Goal: Information Seeking & Learning: Stay updated

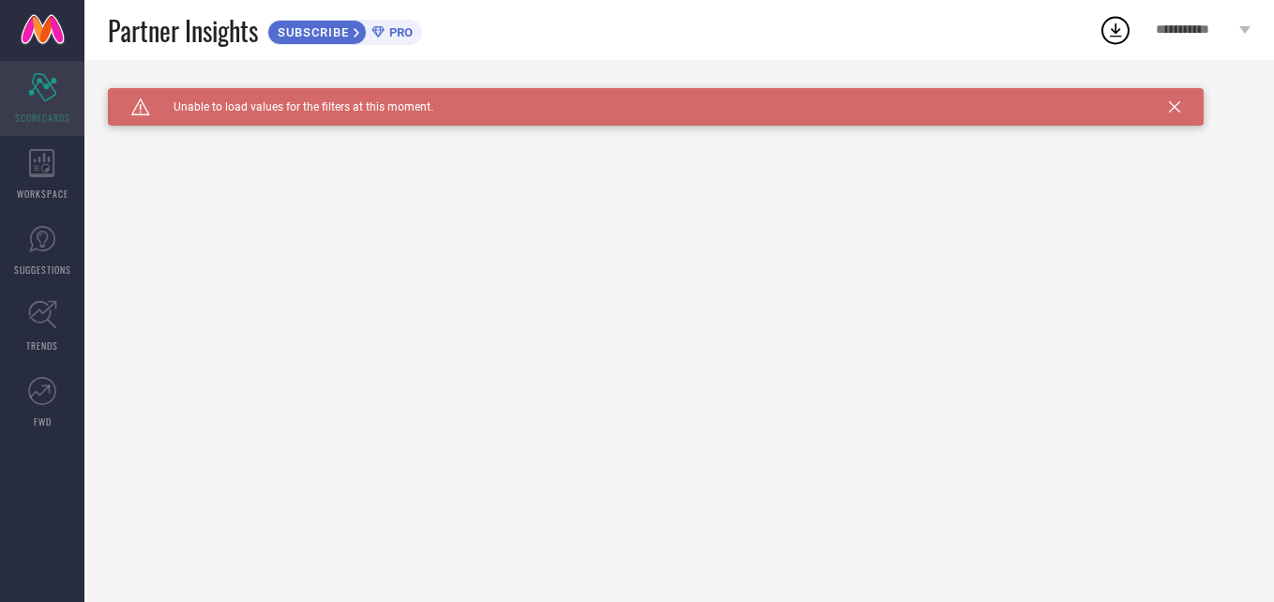
click at [38, 71] on div "Scorecard SCORECARDS" at bounding box center [42, 98] width 84 height 75
click at [37, 212] on ul "Scorecard SCORECARDS WORKSPACE SUGGESTIONS TRENDS FWD" at bounding box center [42, 250] width 84 height 379
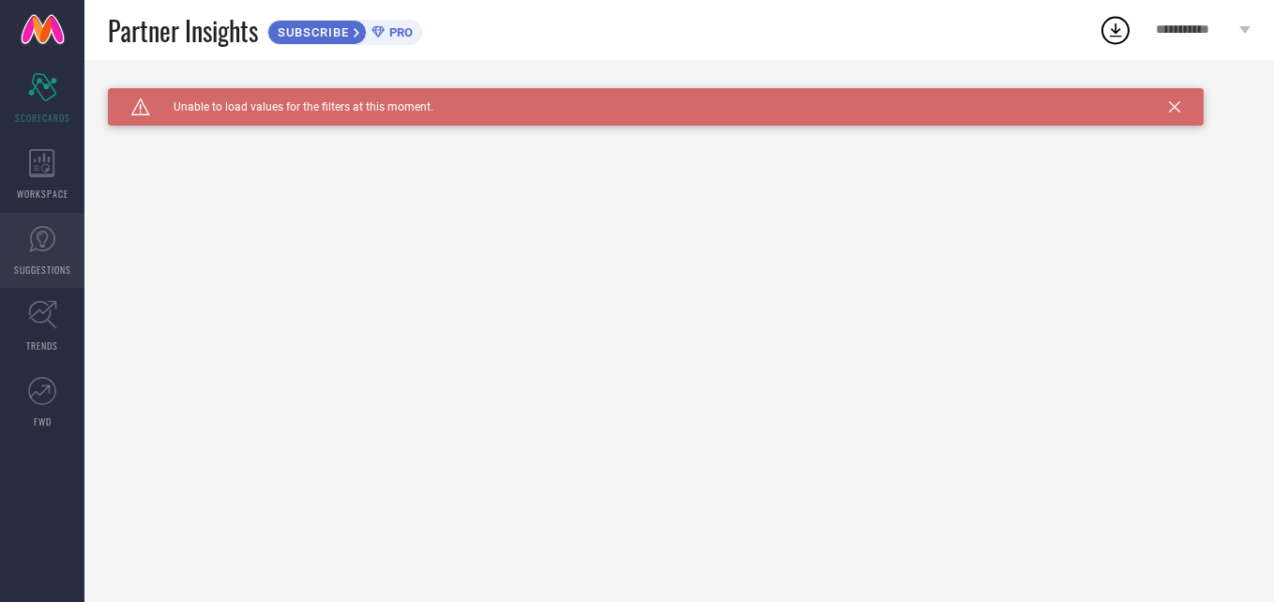
click at [48, 249] on icon at bounding box center [42, 239] width 26 height 26
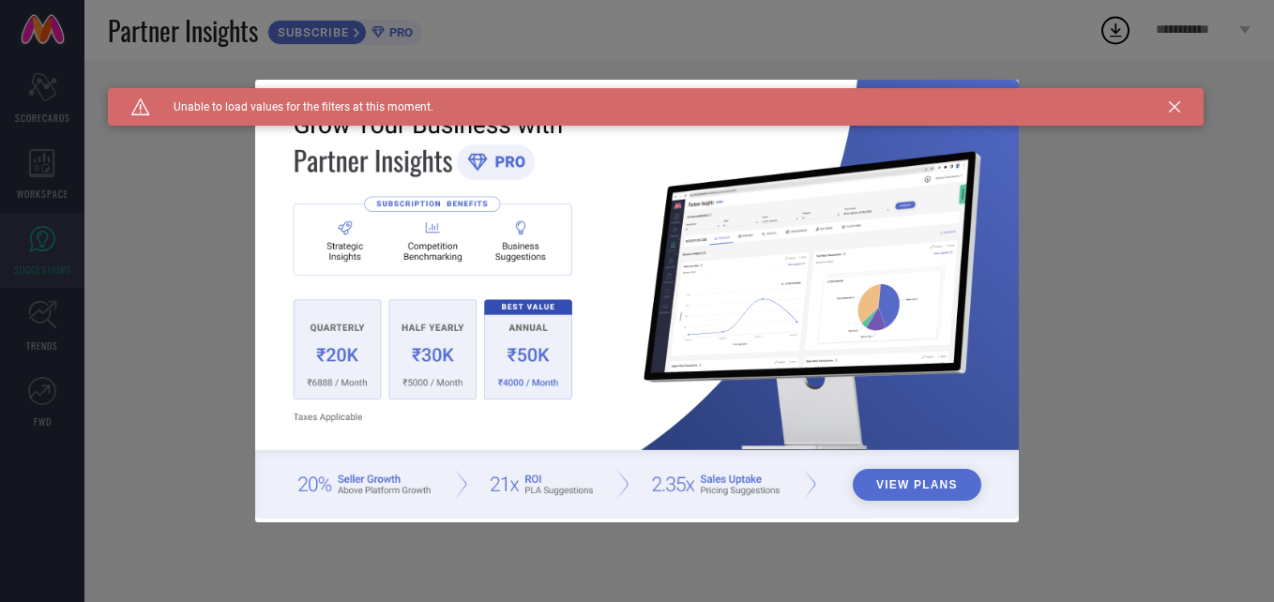
click at [936, 476] on button "View Plans" at bounding box center [917, 485] width 129 height 32
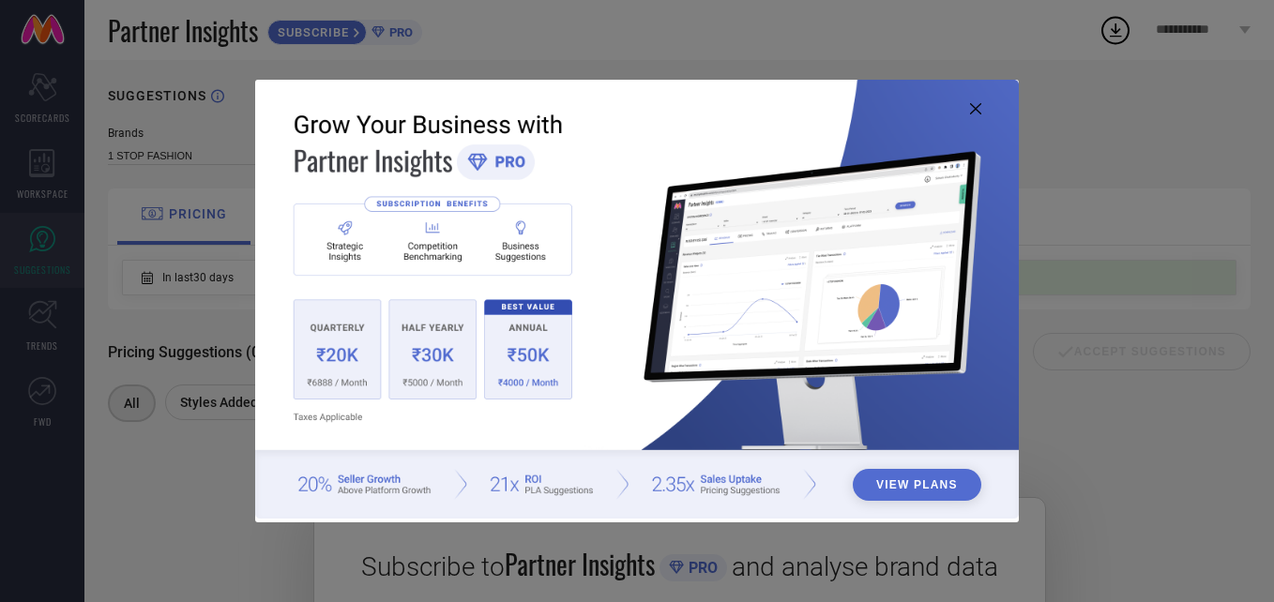
click at [982, 100] on img at bounding box center [637, 300] width 764 height 440
click at [976, 106] on icon at bounding box center [975, 108] width 11 height 11
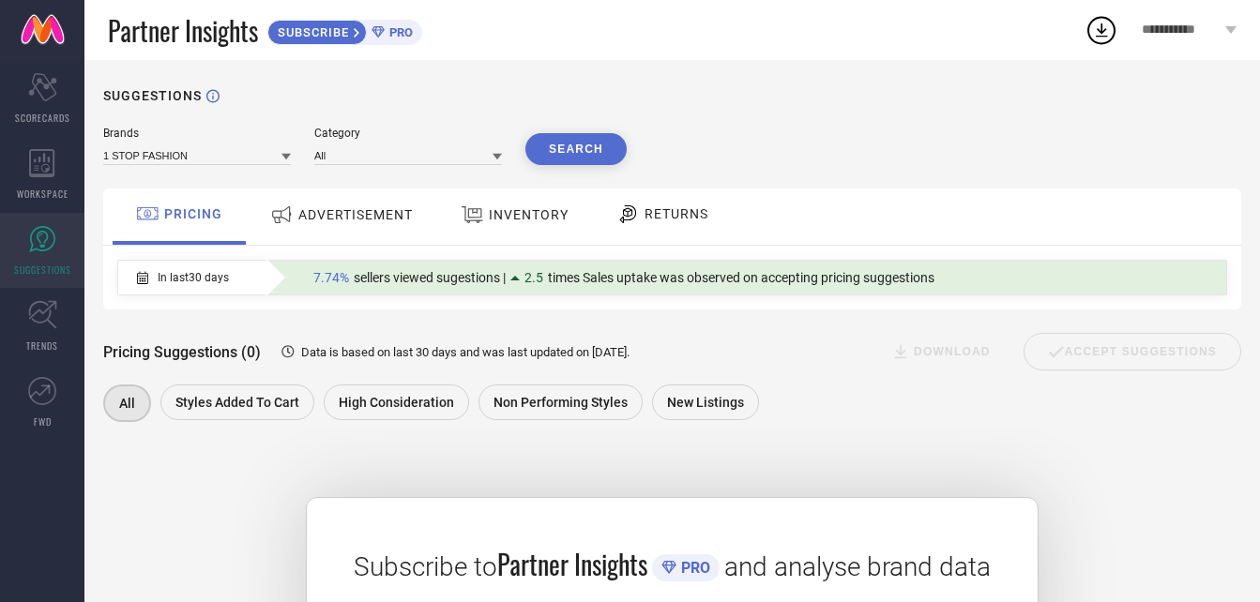
click at [537, 277] on span "2.5" at bounding box center [533, 277] width 19 height 15
click at [363, 215] on span "ADVERTISEMENT" at bounding box center [355, 214] width 114 height 15
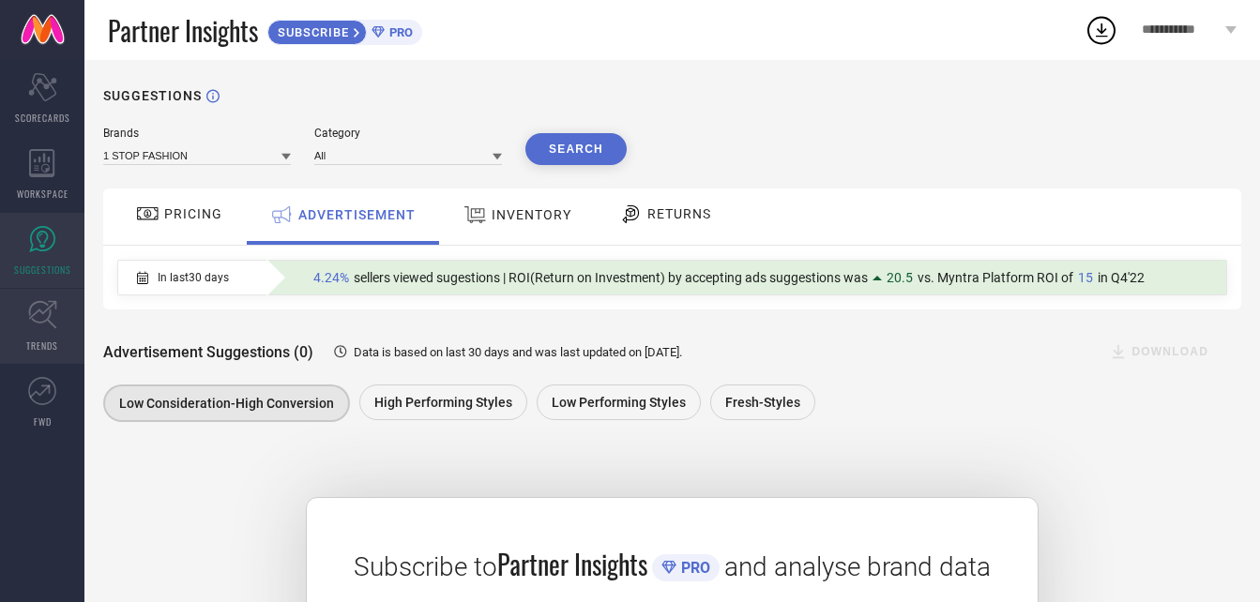
click at [51, 321] on icon at bounding box center [42, 314] width 29 height 29
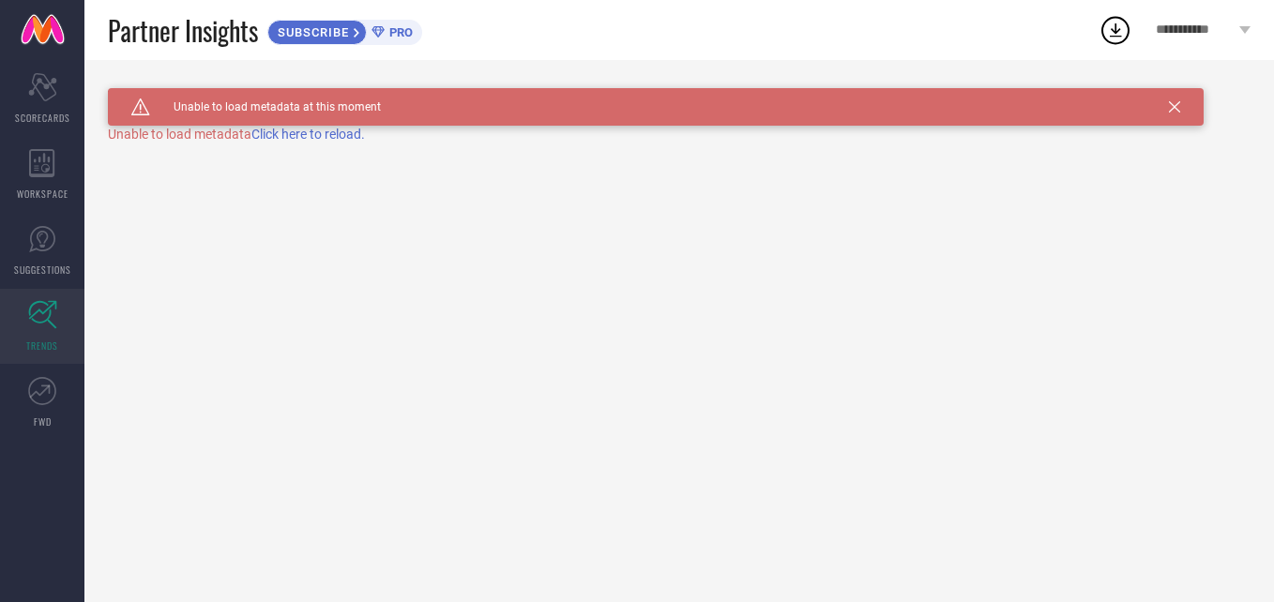
click at [332, 144] on div "Caution Created with Sketch. Unable to load metadata at this moment TRENDS Unab…" at bounding box center [678, 331] width 1189 height 542
click at [336, 123] on div "Caution Created with Sketch. Unable to load metadata at this moment" at bounding box center [656, 107] width 1096 height 38
click at [336, 136] on span "Click here to reload." at bounding box center [307, 134] width 113 height 15
click at [340, 24] on div "SUBSCRIBE" at bounding box center [316, 32] width 99 height 25
